Goal: Information Seeking & Learning: Learn about a topic

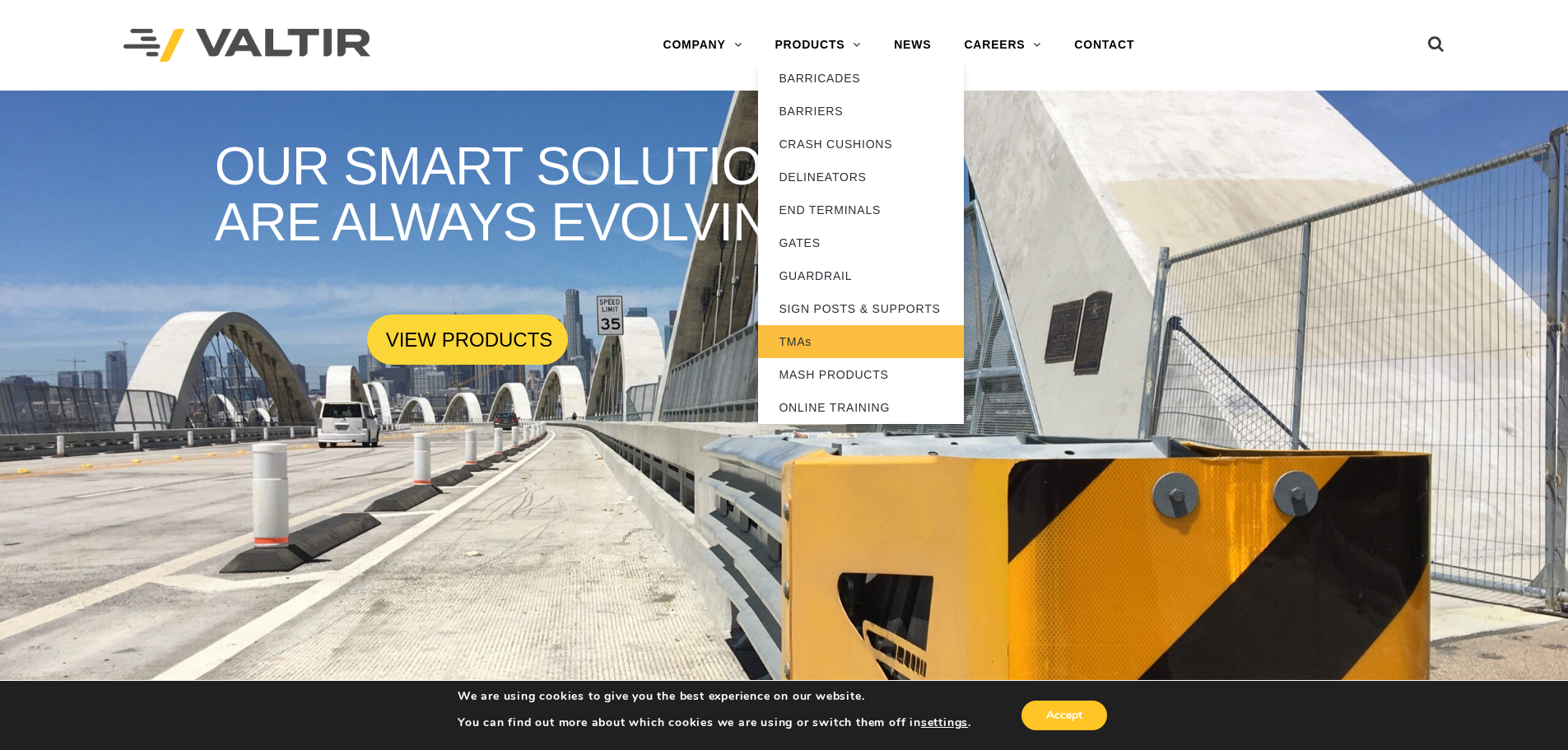
click at [826, 340] on link "TMAs" at bounding box center [861, 341] width 206 height 33
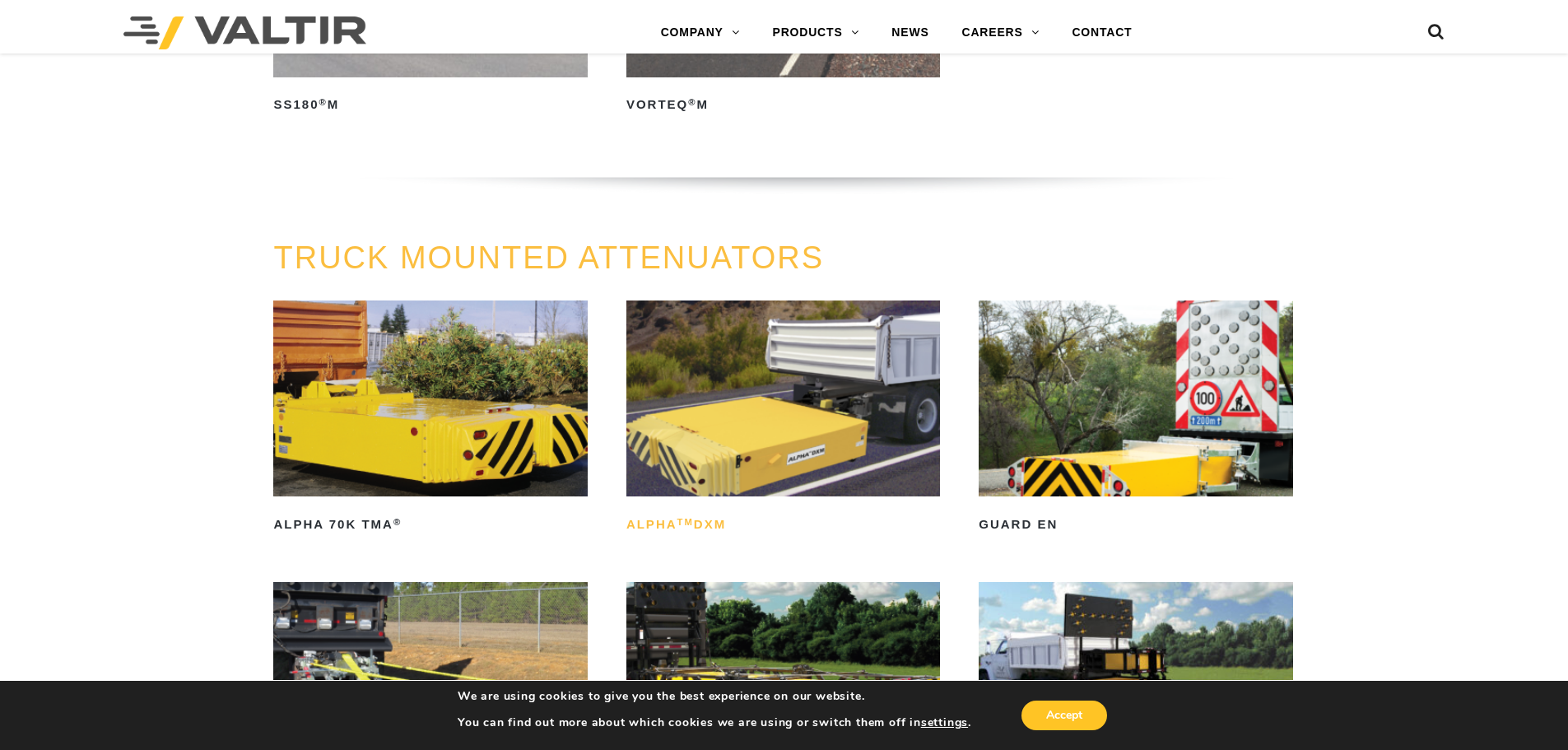
scroll to position [667, 0]
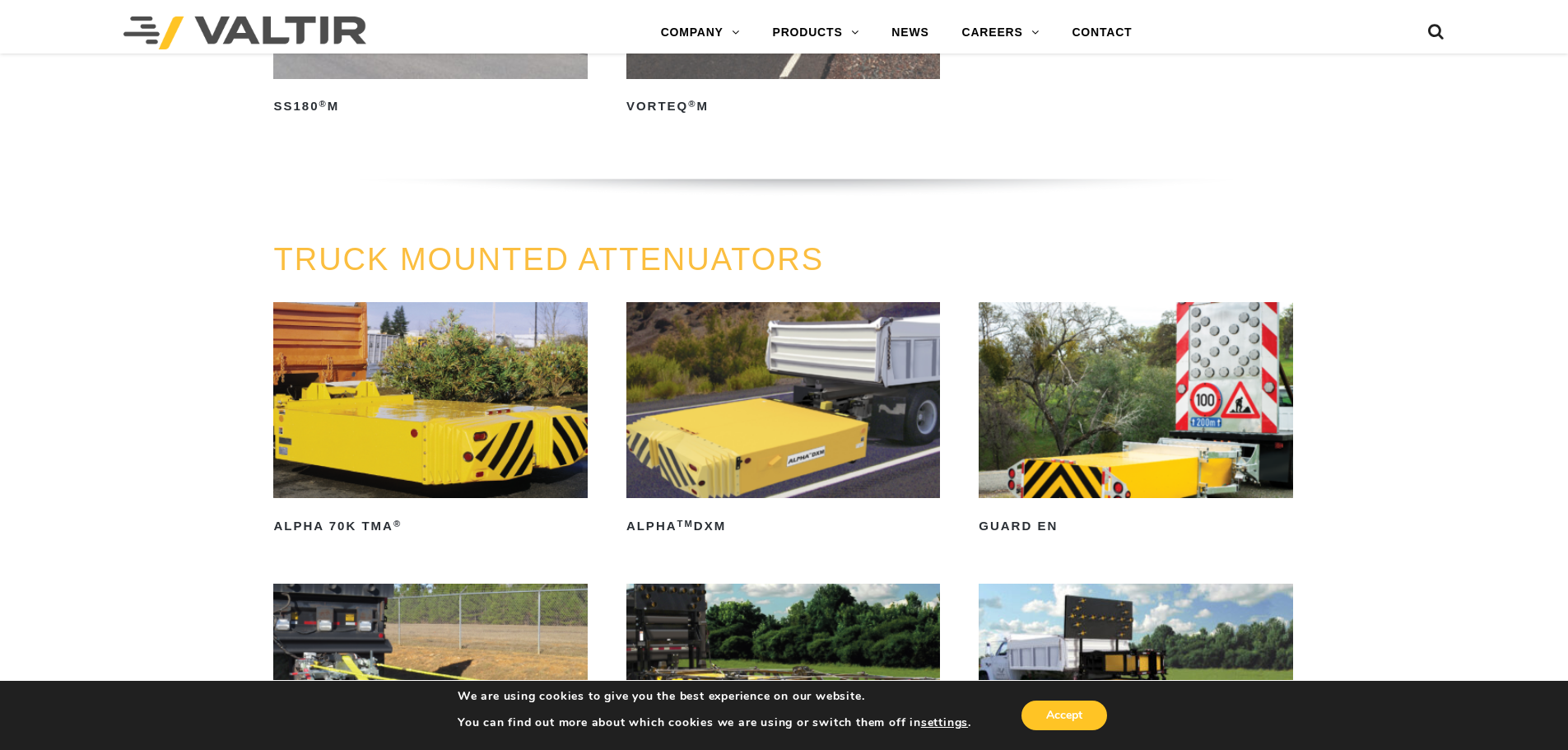
click at [774, 404] on img at bounding box center [783, 400] width 314 height 196
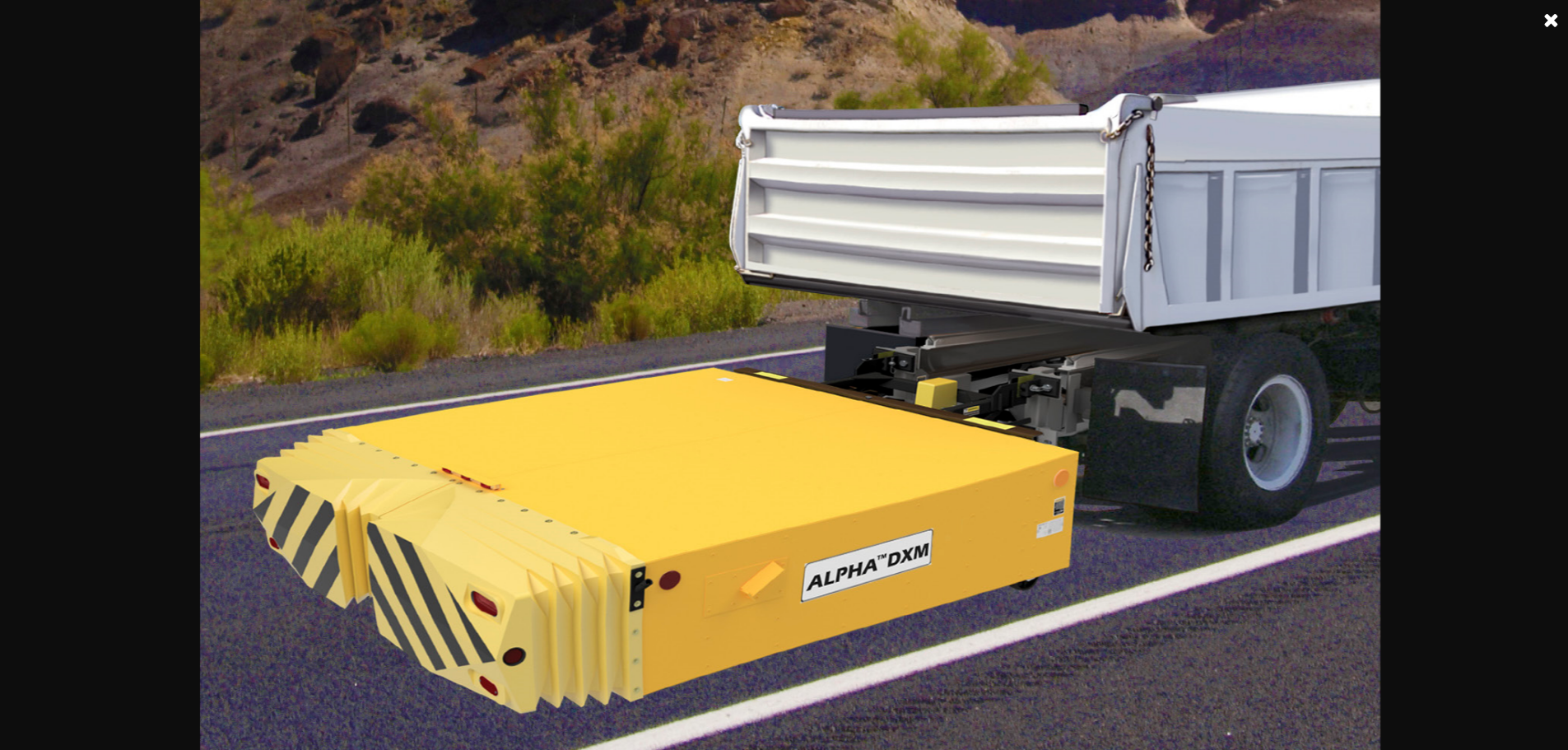
click at [1546, 19] on link at bounding box center [1550, 20] width 41 height 41
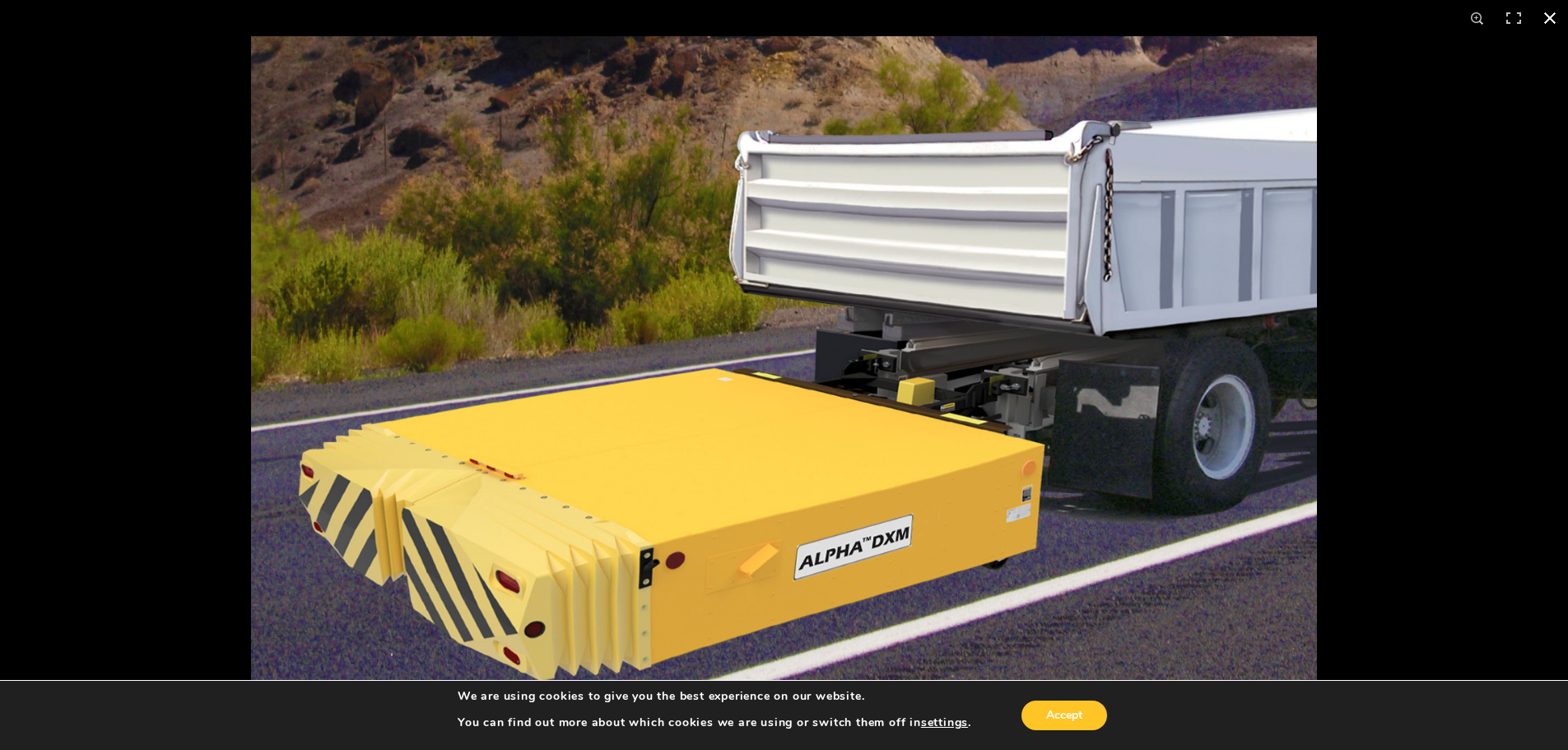
click at [1554, 20] on button "Close (Esc)" at bounding box center [1549, 18] width 36 height 36
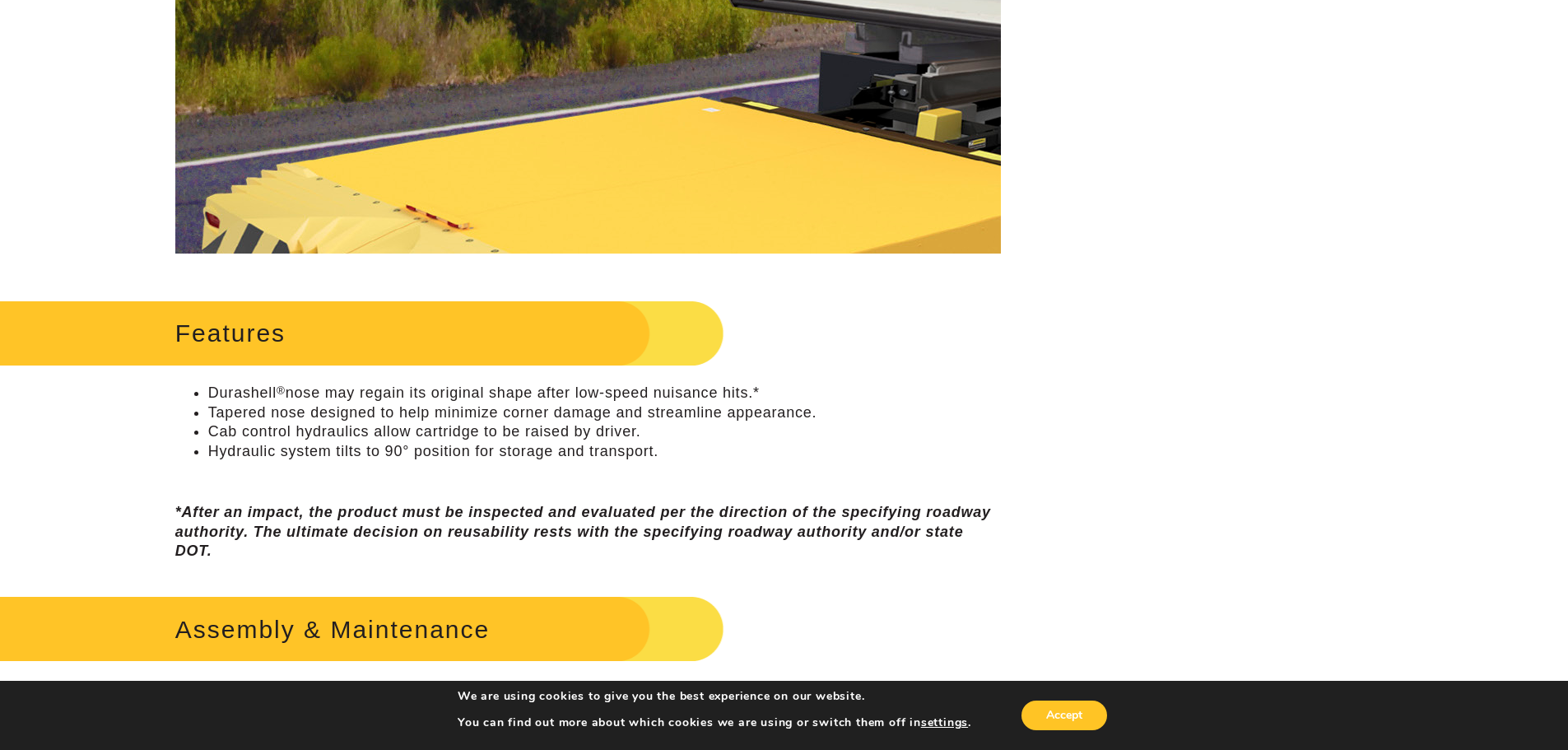
scroll to position [247, 0]
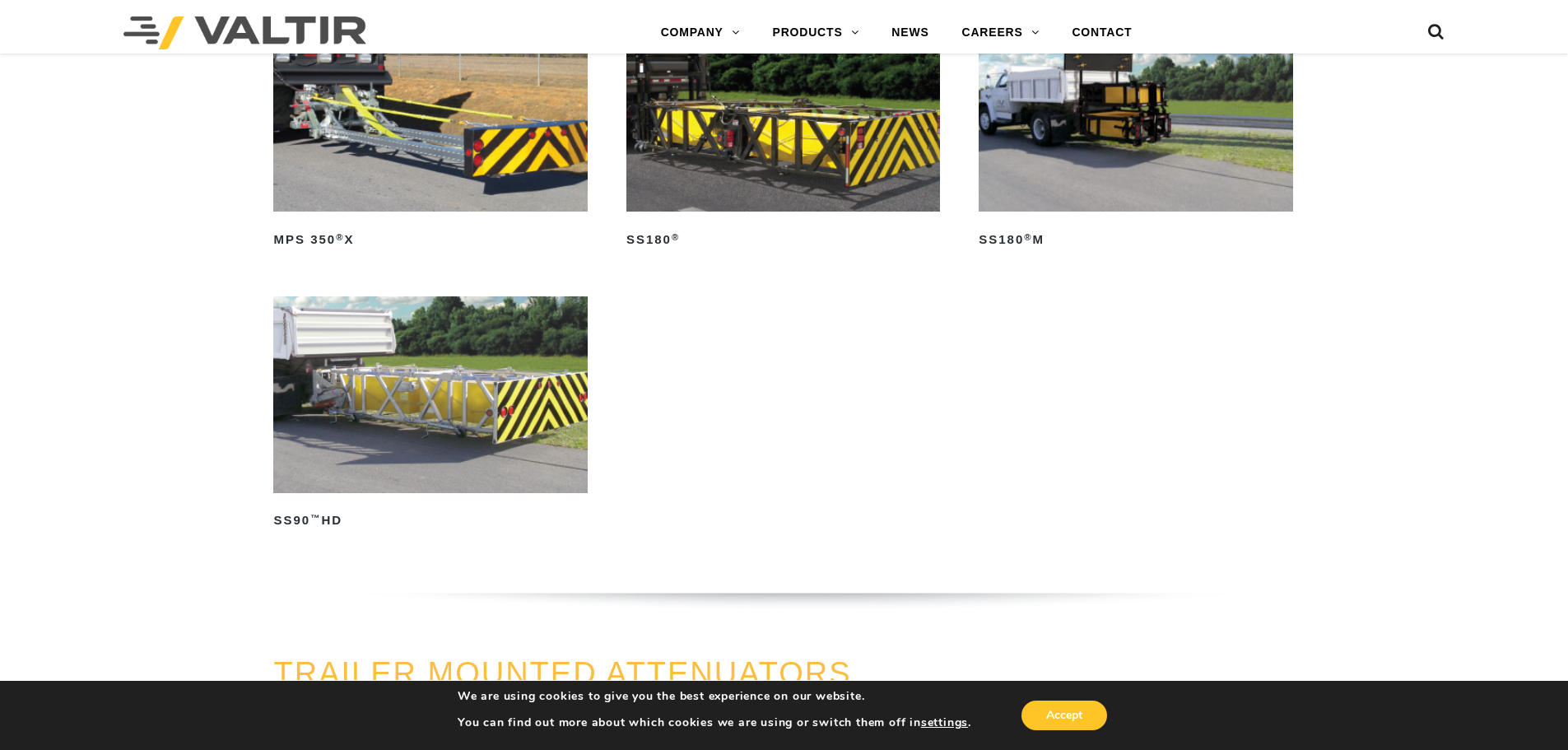
scroll to position [1235, 0]
click at [917, 367] on ul "ALPHA 70K TMA ® Read more ALPHA TM DXM Read more GUARD EN Read more MPS 350 ® X…" at bounding box center [783, 156] width 1020 height 843
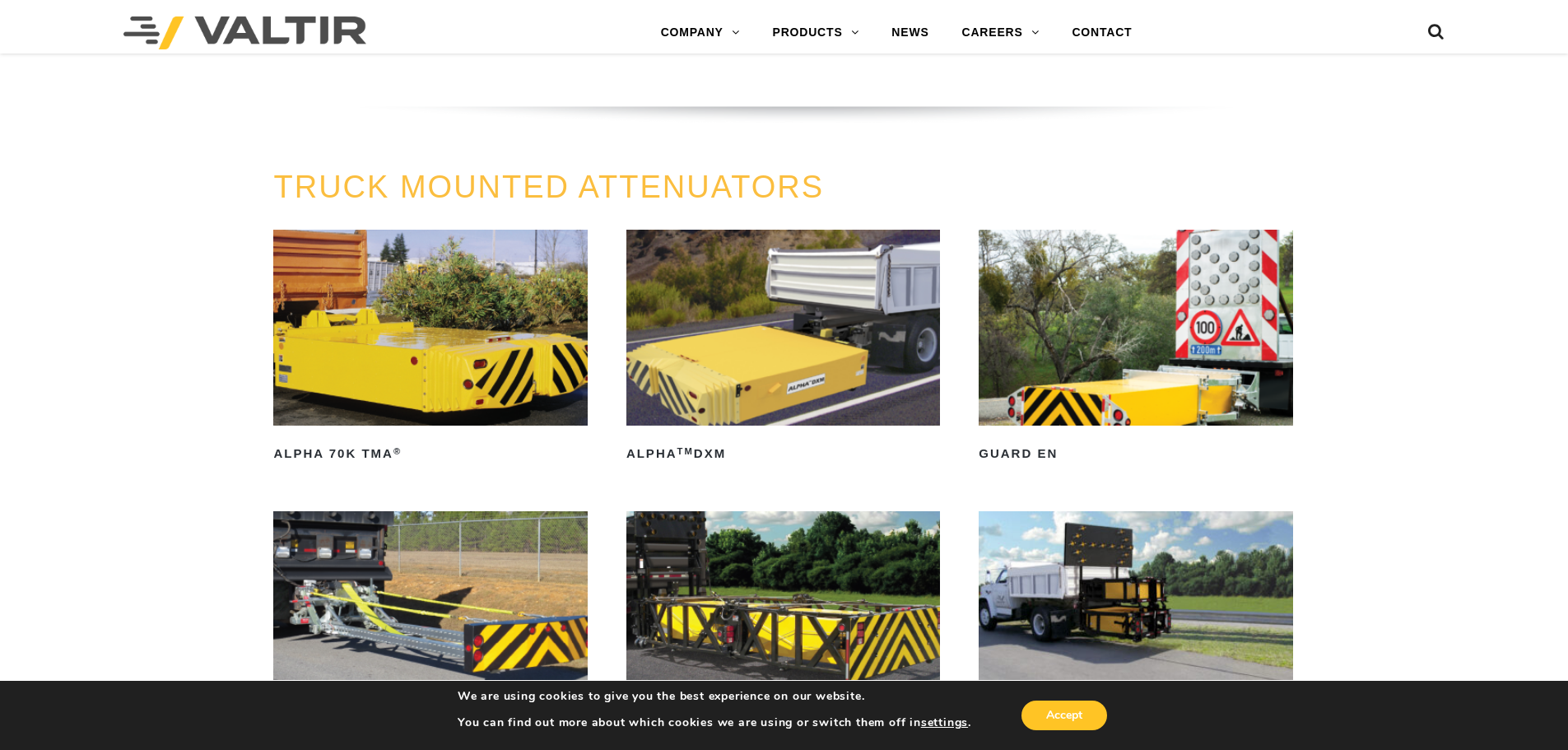
scroll to position [741, 0]
